Goal: Information Seeking & Learning: Understand process/instructions

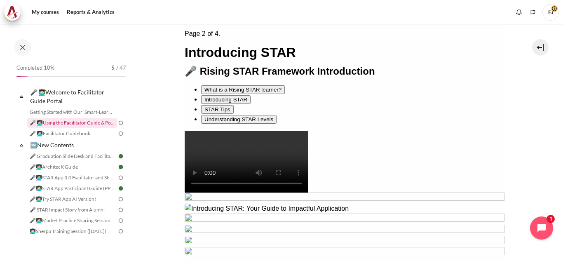
click at [73, 124] on link "🎤 👩🏻‍💻Using the Facilitator Guide & Portal" at bounding box center [72, 123] width 90 height 10
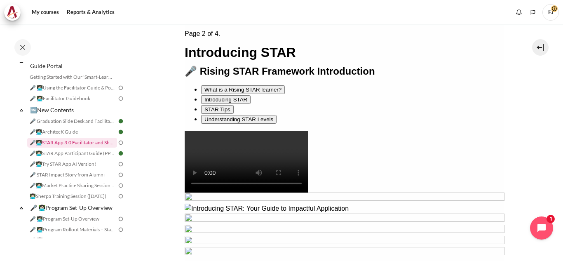
scroll to position [37, 0]
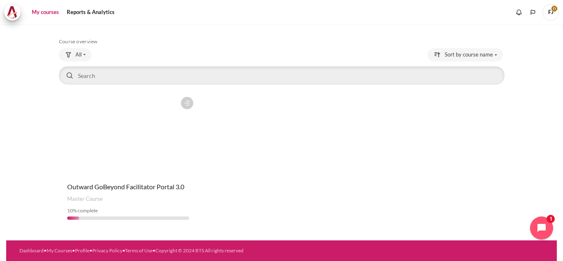
scroll to position [31, 0]
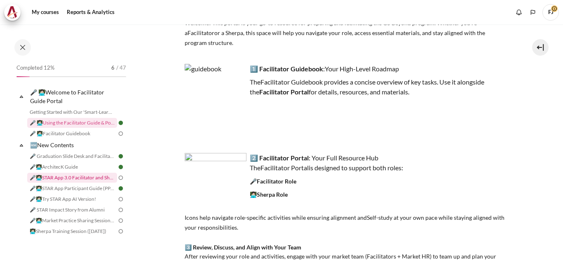
scroll to position [18, 0]
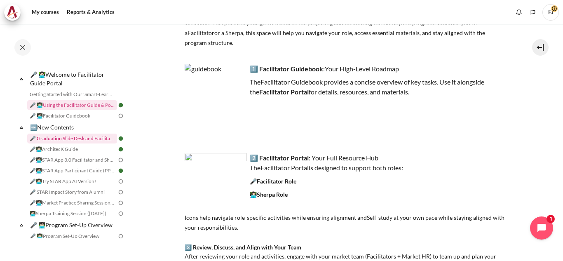
click at [74, 136] on link "🎤 Graduation Slide Desk and Facilitator Note ([DATE])" at bounding box center [72, 139] width 90 height 10
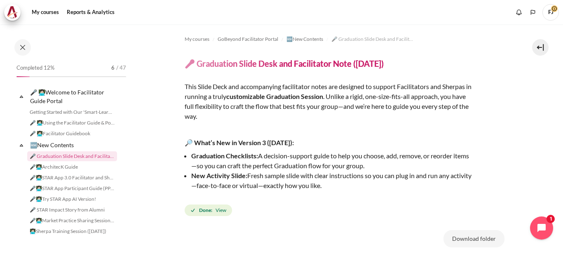
scroll to position [6, 0]
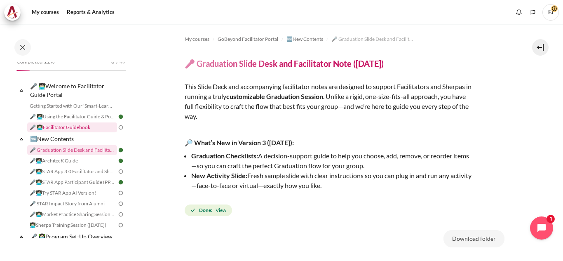
click at [76, 127] on link "🎤 👩🏻‍💻Facilitator Guidebook" at bounding box center [72, 127] width 90 height 10
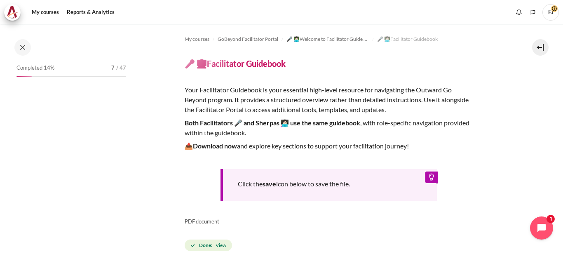
click at [214, 247] on span "Done: View" at bounding box center [208, 246] width 47 height 12
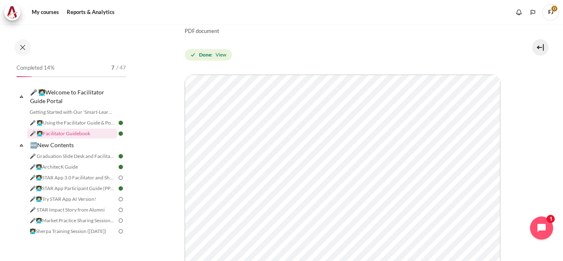
scroll to position [330, 0]
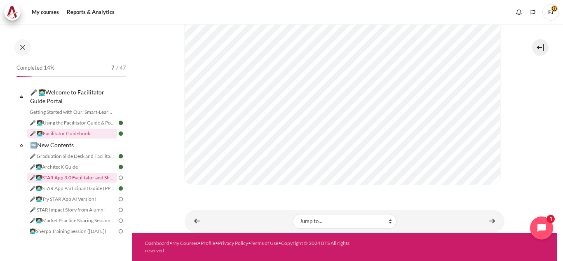
click at [87, 179] on link "🎤👩🏻‍💻STAR App 3.0 Facilitator and Sherpa Execution Guide" at bounding box center [72, 178] width 90 height 10
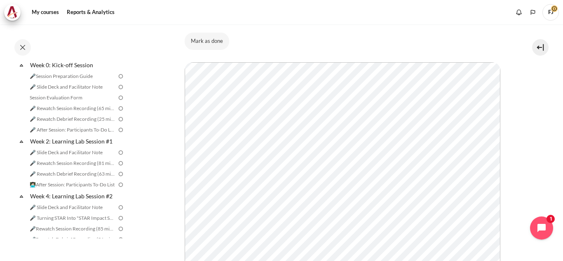
scroll to position [309, 0]
click at [75, 134] on link "🎤 After Session: Participants To-Do List" at bounding box center [72, 129] width 90 height 10
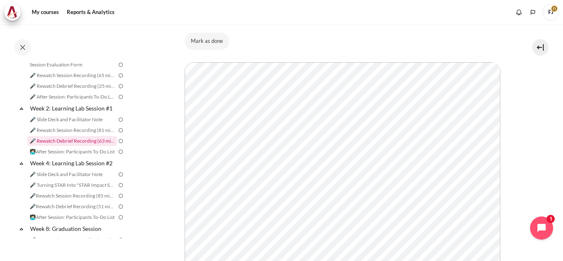
scroll to position [343, 0]
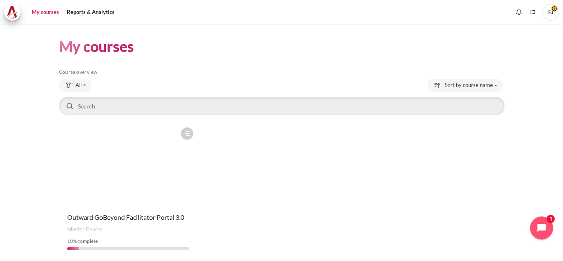
scroll to position [31, 0]
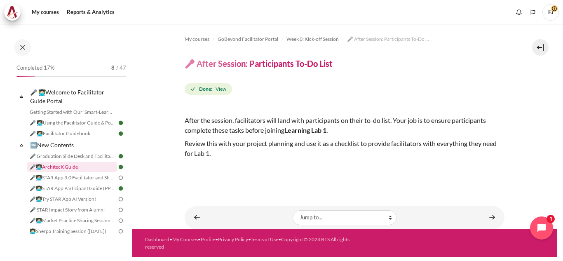
click at [80, 169] on link "🎤👩🏻‍💻ArchitecK Guide" at bounding box center [72, 167] width 90 height 10
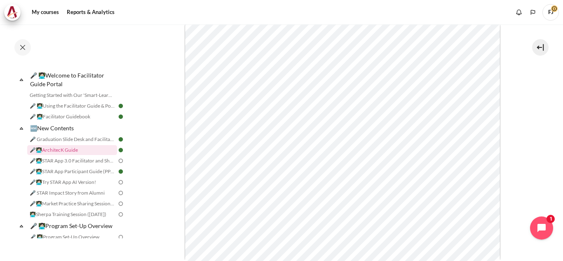
scroll to position [217, 0]
